Goal: Navigation & Orientation: Find specific page/section

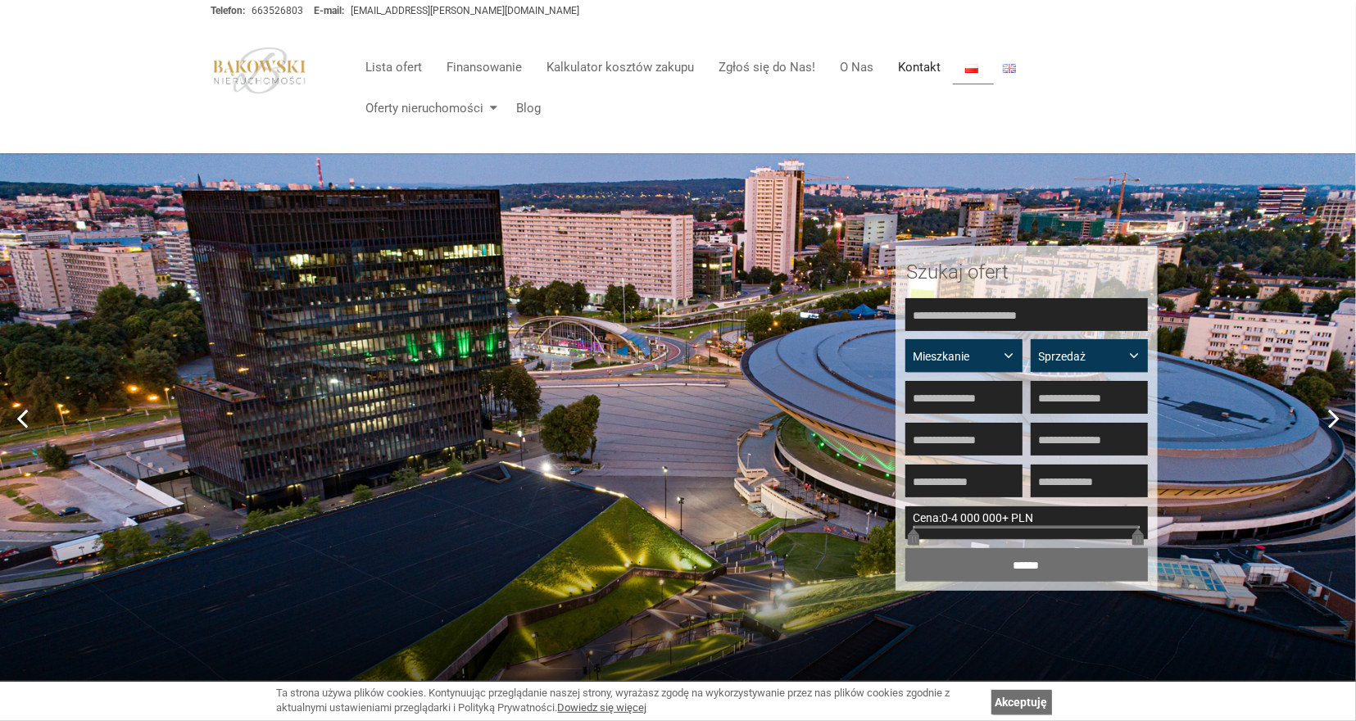
click at [897, 67] on link "Kontakt" at bounding box center [919, 67] width 67 height 33
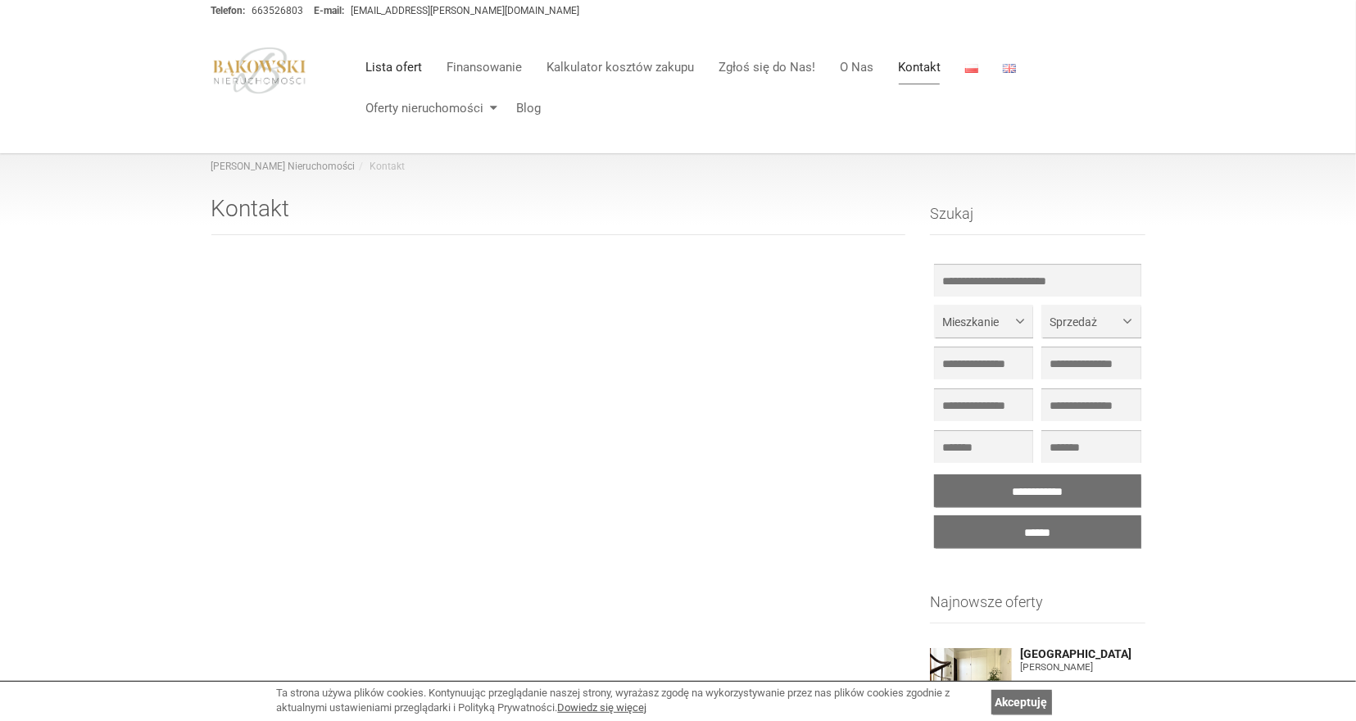
click at [404, 66] on link "Lista ofert" at bounding box center [393, 67] width 81 height 33
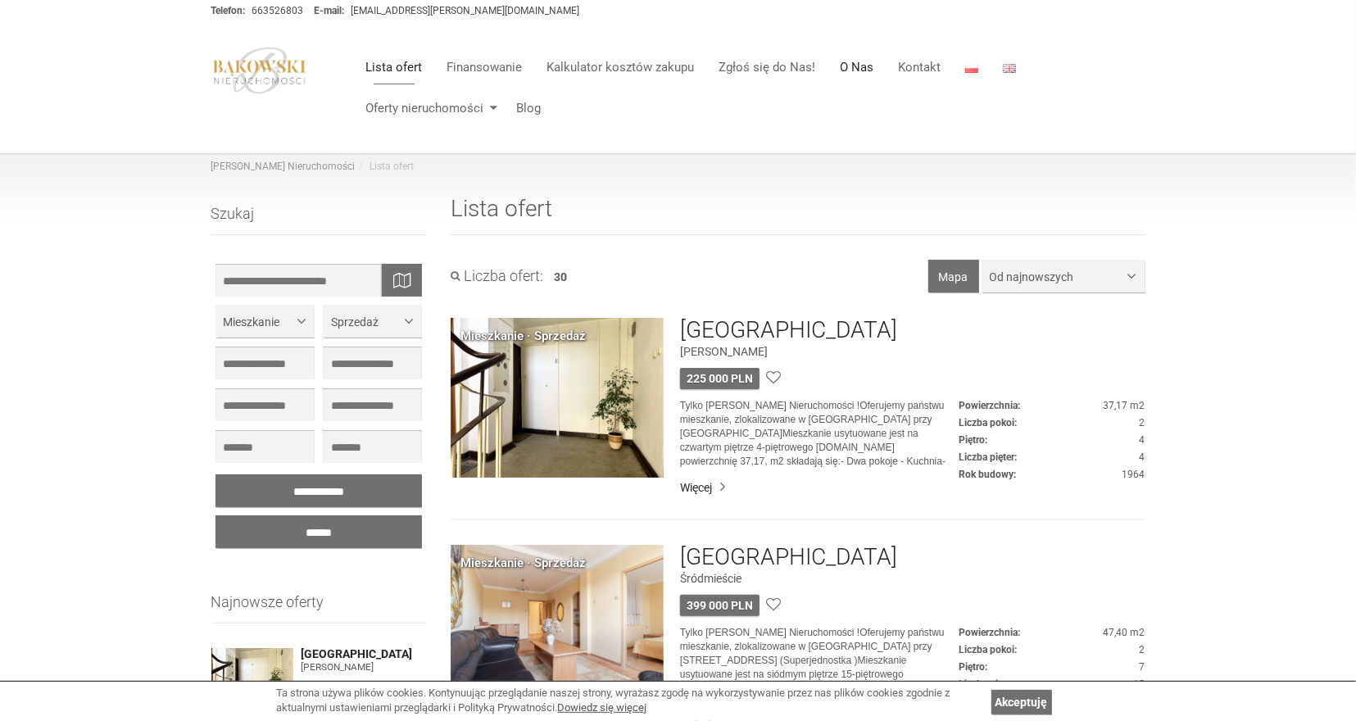
click at [853, 65] on link "O Nas" at bounding box center [856, 67] width 58 height 33
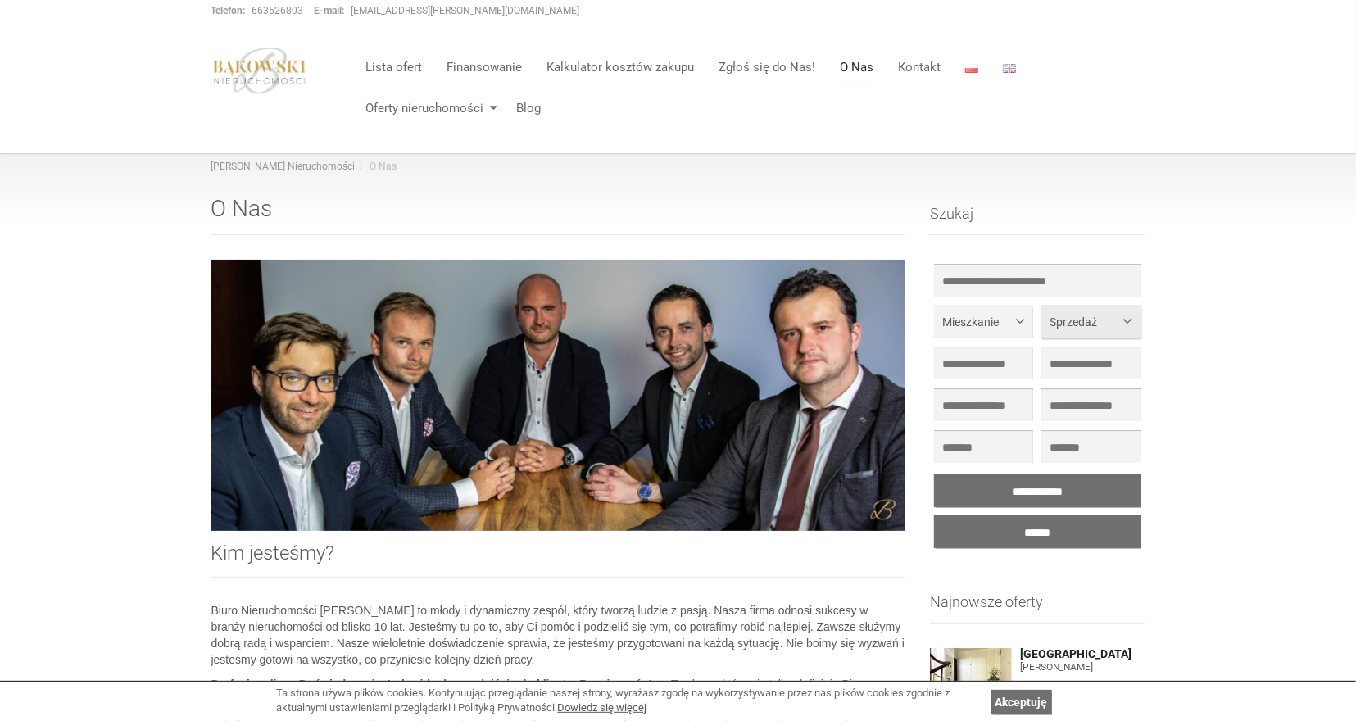
click at [1063, 324] on span "Sprzedaż" at bounding box center [1084, 322] width 70 height 16
click at [256, 70] on img at bounding box center [259, 71] width 97 height 48
